Goal: Information Seeking & Learning: Find specific page/section

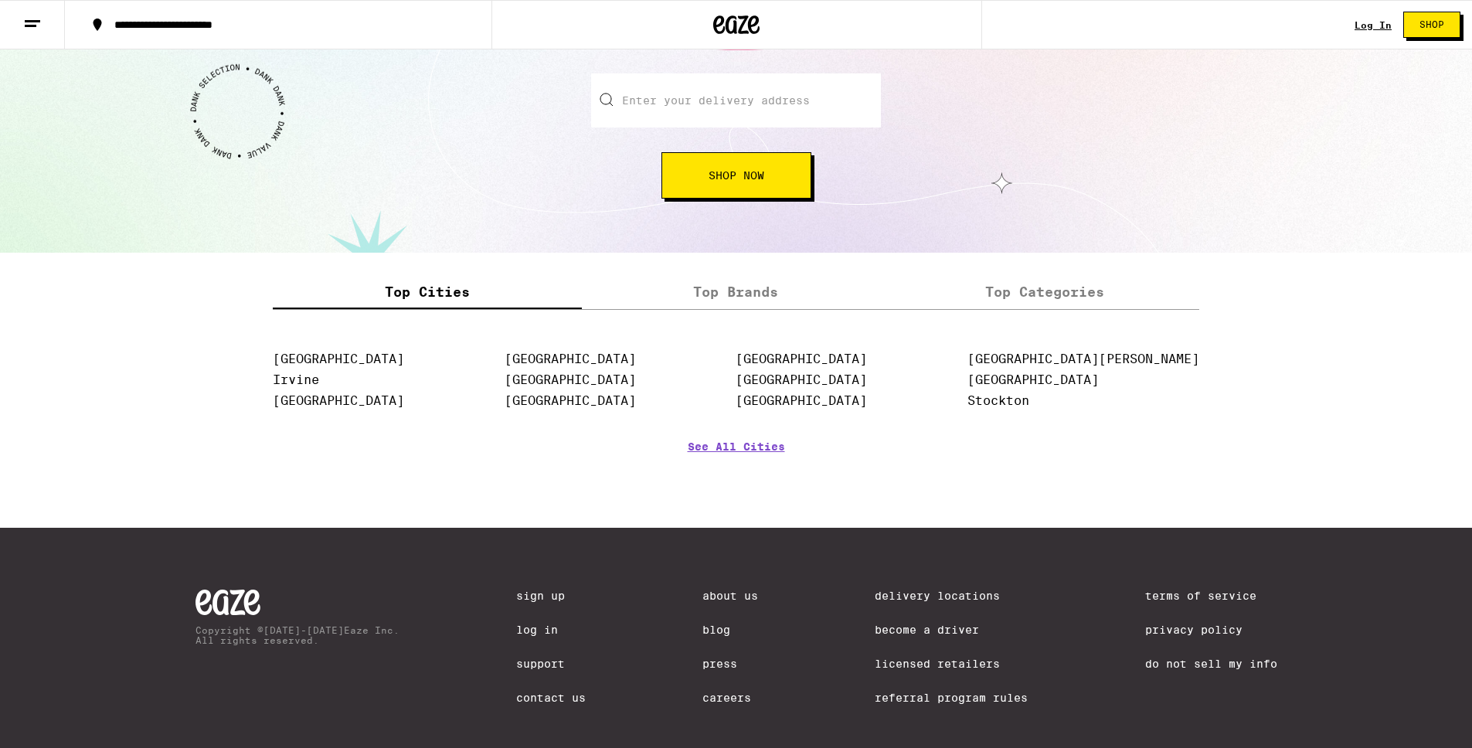
scroll to position [1784, 0]
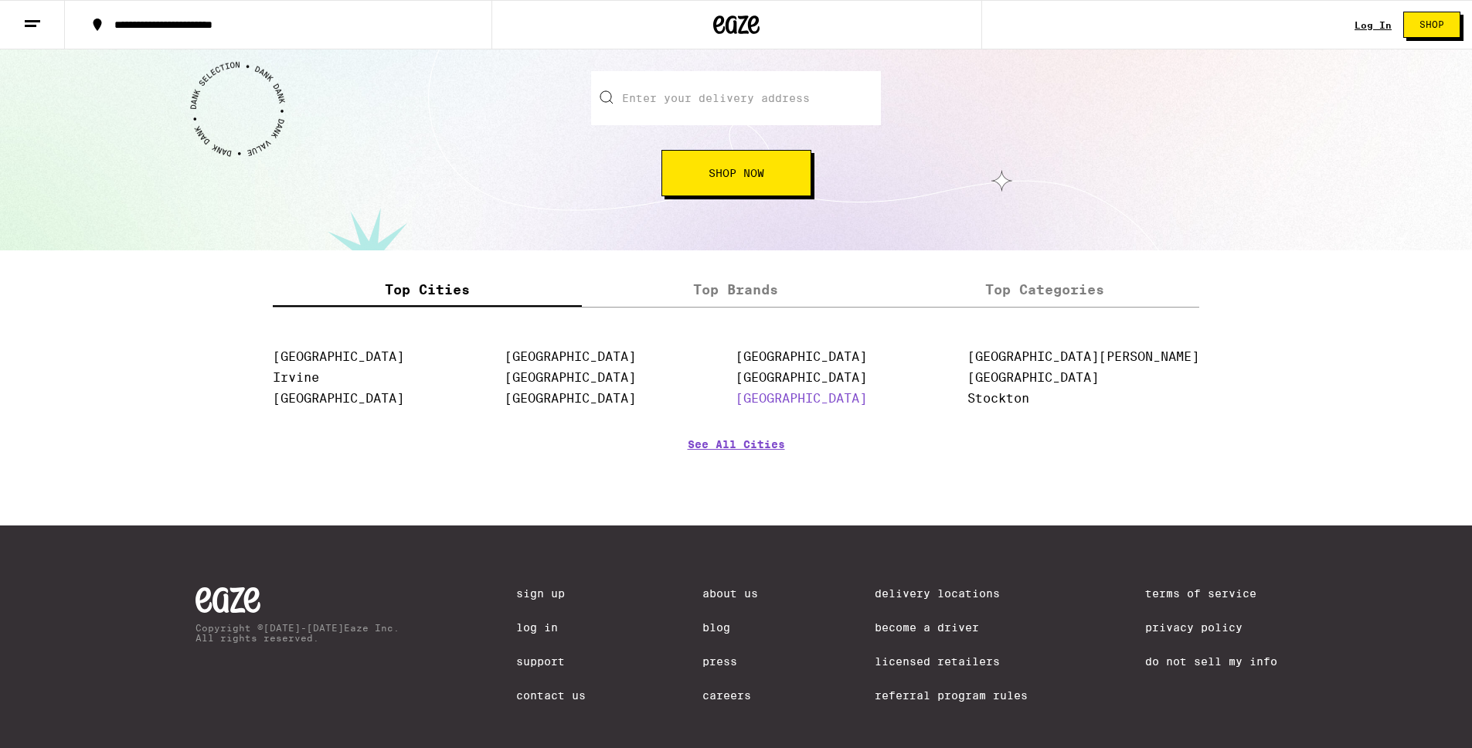
click at [867, 406] on link "[GEOGRAPHIC_DATA]" at bounding box center [800, 398] width 131 height 15
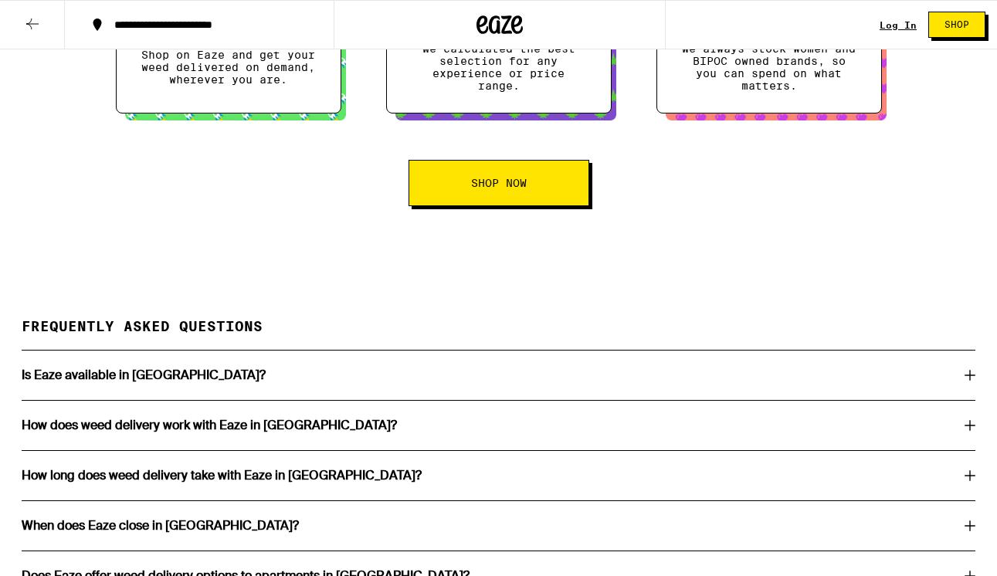
scroll to position [2686, 0]
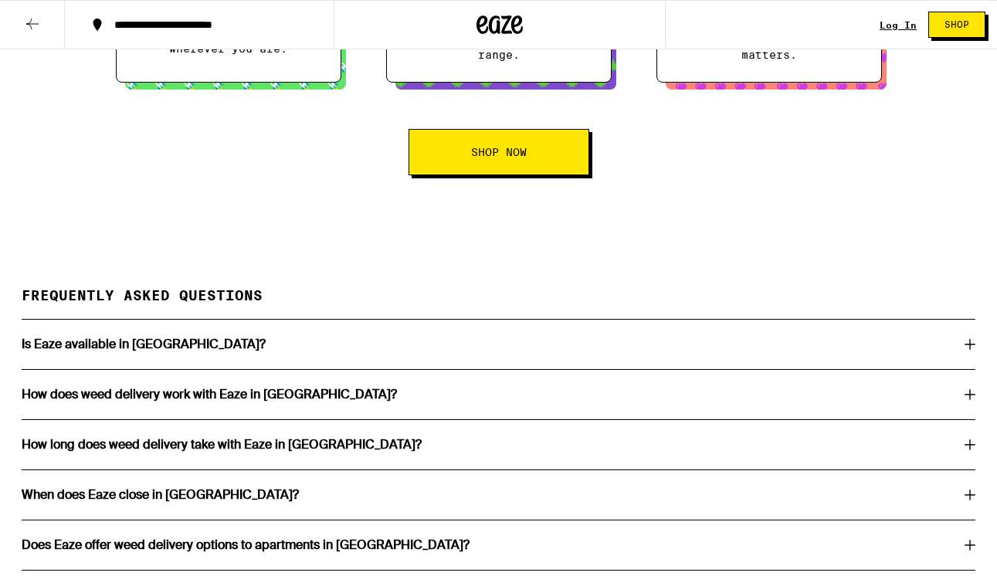
click at [312, 351] on div "Is Eaze available in Los Angeles?" at bounding box center [499, 344] width 954 height 12
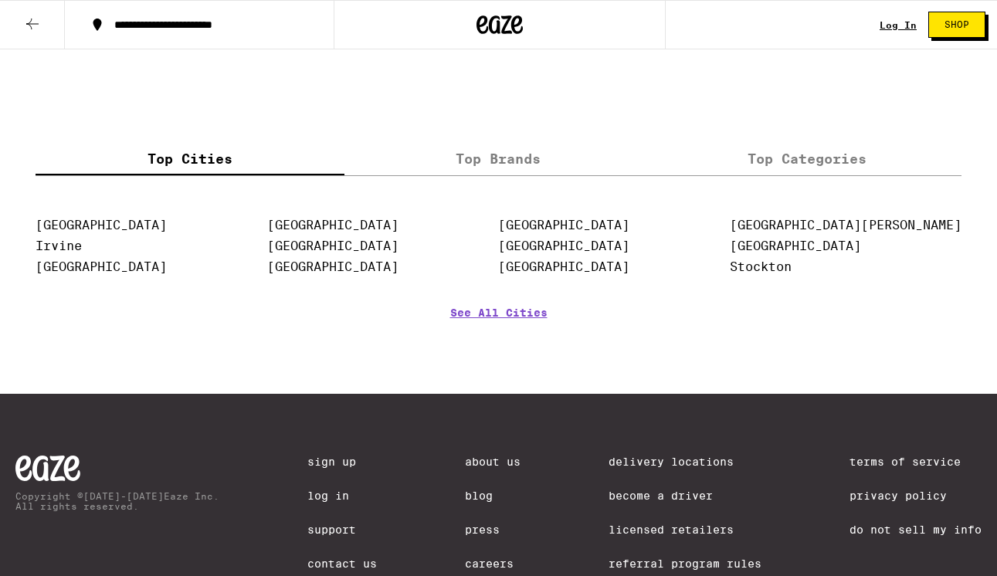
scroll to position [3636, 0]
